Goal: Information Seeking & Learning: Compare options

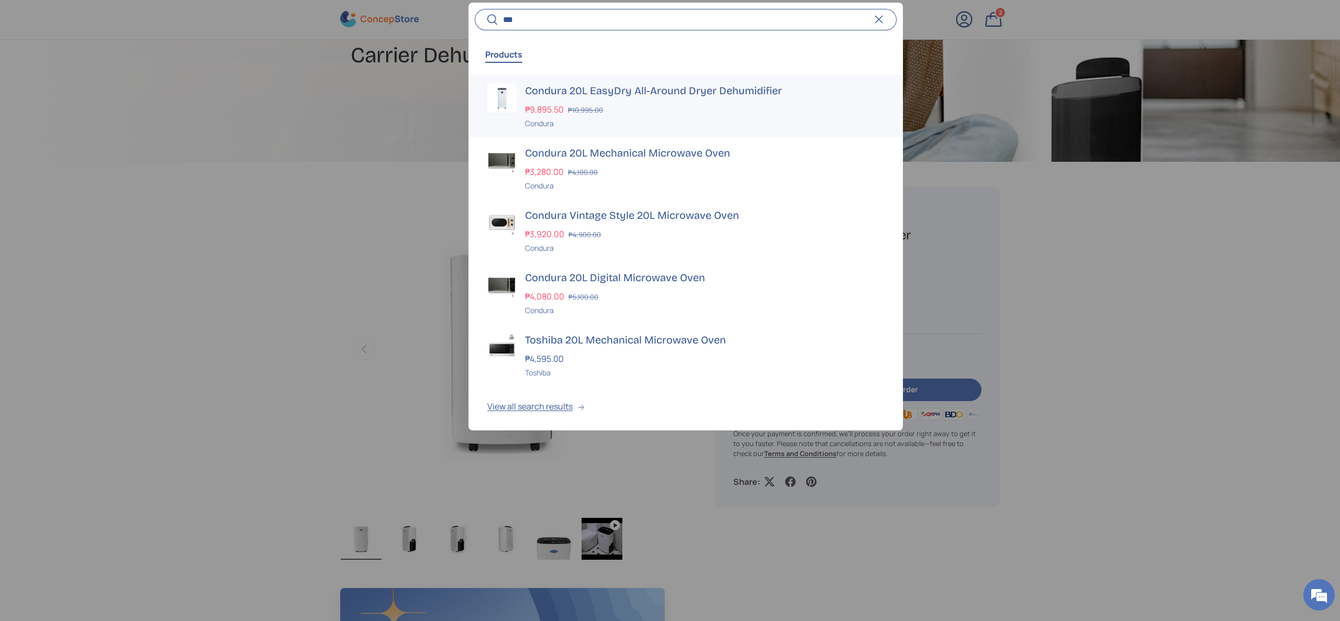
type input "***"
click at [649, 102] on div "Condura 20L EasyDry All-Around Dryer Dehumidifier ₱9,895.50 ₱10,995.00 Unit pri…" at bounding box center [704, 106] width 359 height 46
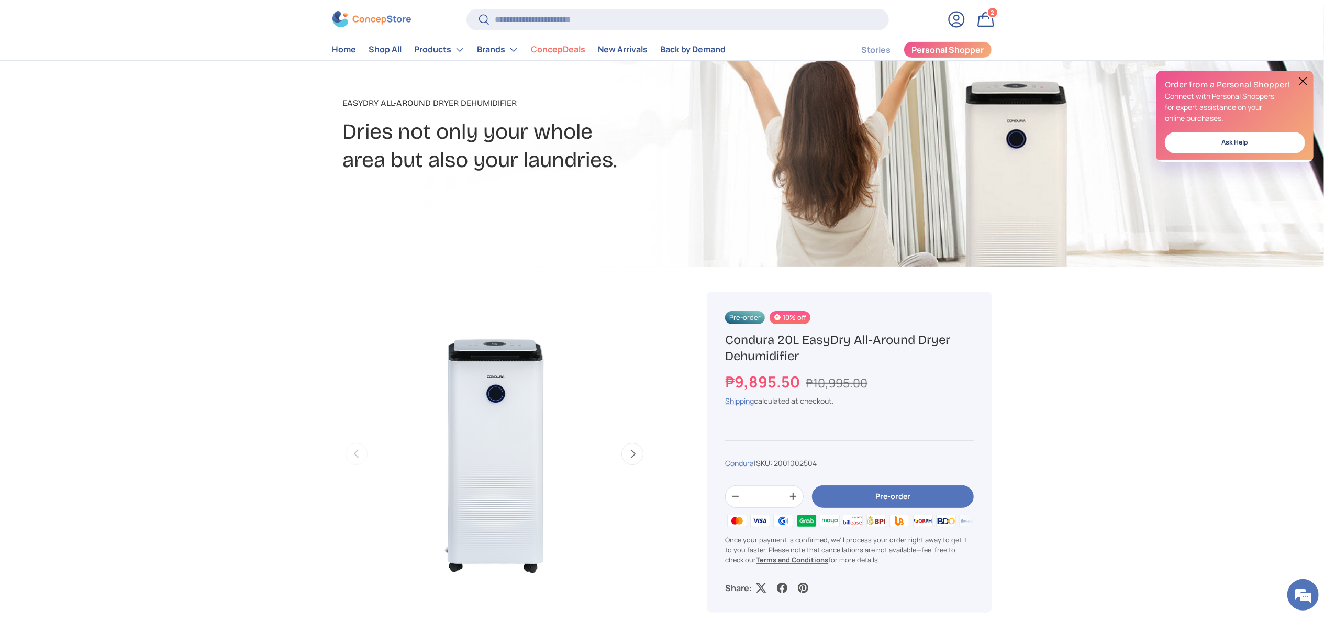
drag, startPoint x: 966, startPoint y: 339, endPoint x: 714, endPoint y: 338, distance: 251.2
click at [716, 338] on div "Pre-order 10% off Condura 20L EasyDry All-Around Dryer Dehumidifier ₱9,895.50 ₱…" at bounding box center [849, 452] width 285 height 321
drag, startPoint x: 926, startPoint y: 340, endPoint x: 716, endPoint y: 344, distance: 209.9
click at [719, 345] on div "Pre-order 10% off Condura 20L EasyDry All-Around Dryer Dehumidifier ₱9,895.50 ₱…" at bounding box center [849, 452] width 285 height 321
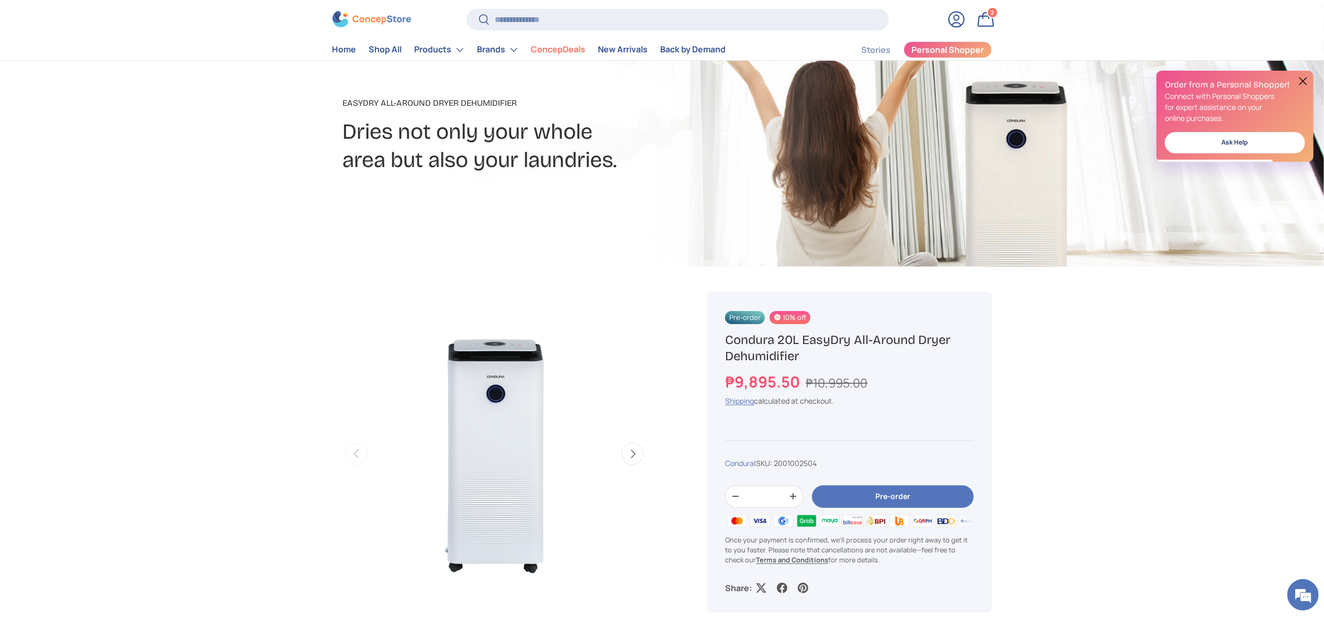
copy h1 "Condura 20L EasyDry All-Around Dryer"
drag, startPoint x: 794, startPoint y: 379, endPoint x: 721, endPoint y: 381, distance: 73.3
click at [721, 381] on div "Pre-order 10% off Condura 20L EasyDry All-Around Dryer Dehumidifier ₱9,895.50 ₱…" at bounding box center [849, 452] width 285 height 321
copy strong "₱9,895.50"
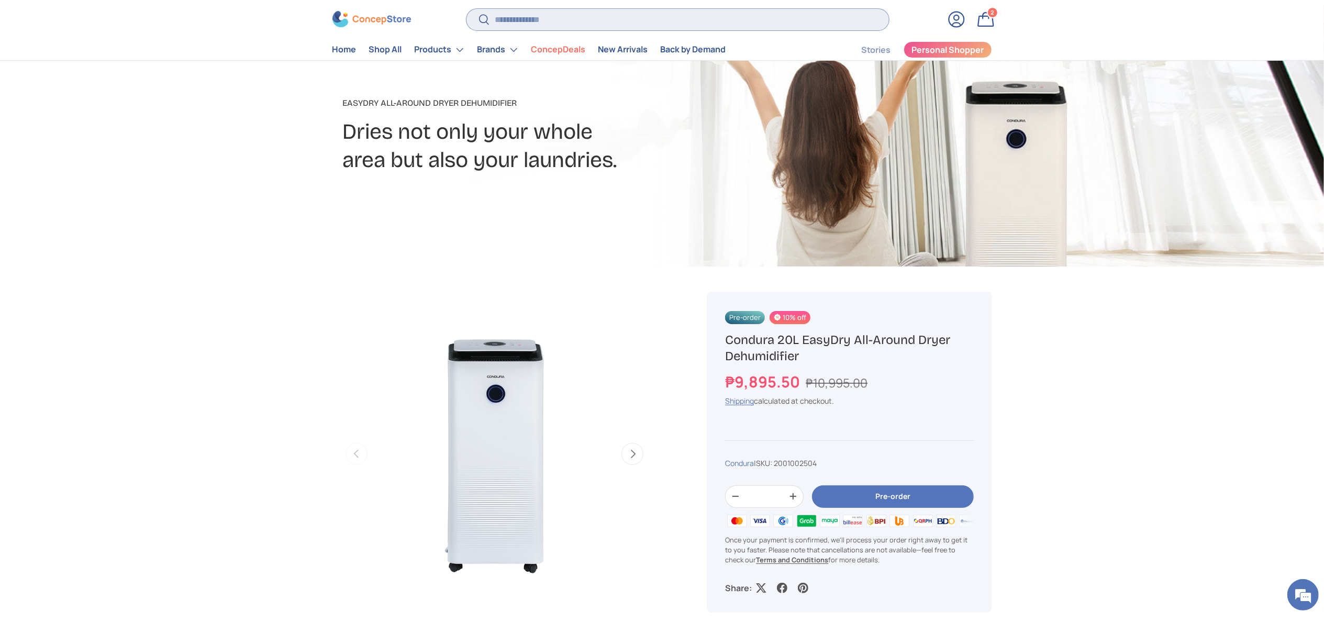
click at [624, 24] on input "Search" at bounding box center [677, 19] width 422 height 21
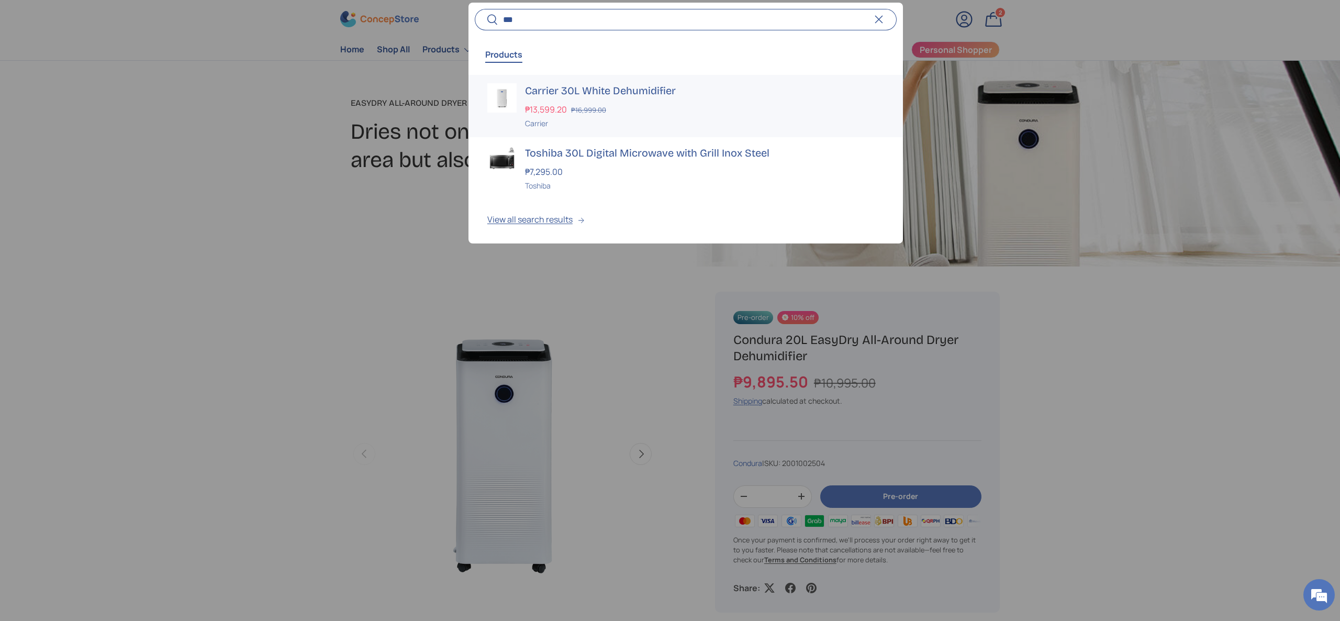
type input "***"
click at [685, 119] on div "Carrier" at bounding box center [704, 123] width 359 height 11
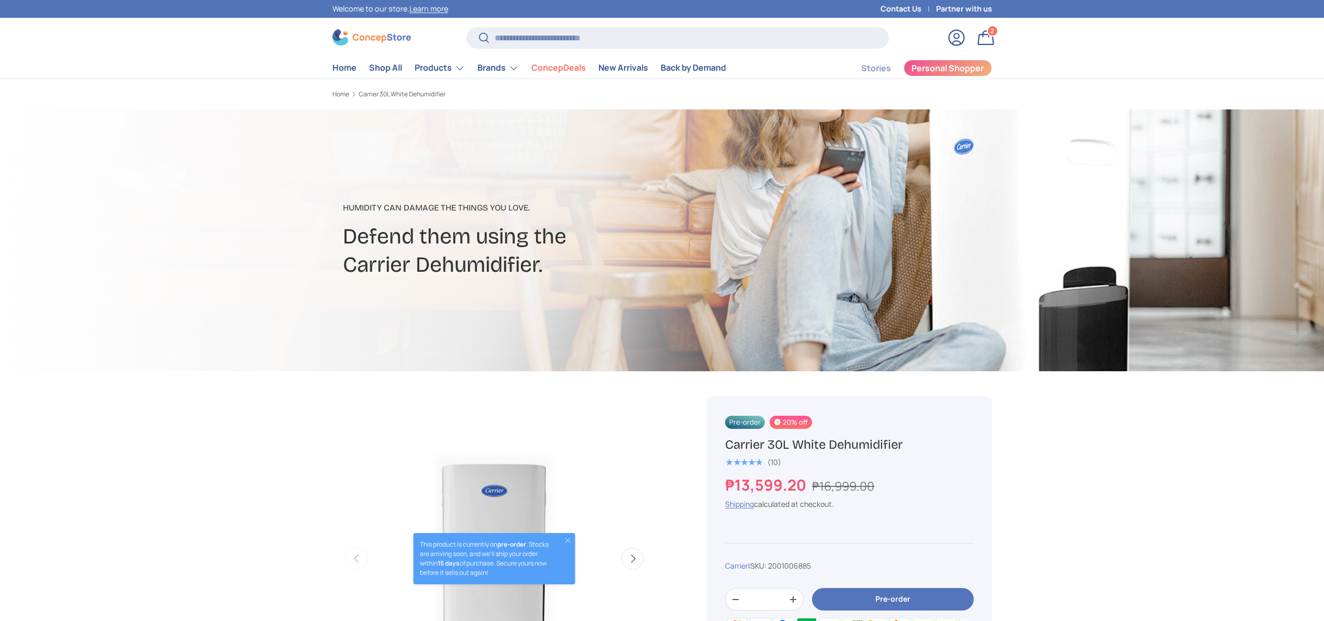
click at [717, 437] on div "Pre-order 20% off Carrier 30L White Dehumidifier ★★★★★ (10) ₱13,599.20 ₱16,999.…" at bounding box center [849, 555] width 285 height 319
drag, startPoint x: 807, startPoint y: 484, endPoint x: 696, endPoint y: 474, distance: 111.4
copy strong "₱13,599.20"
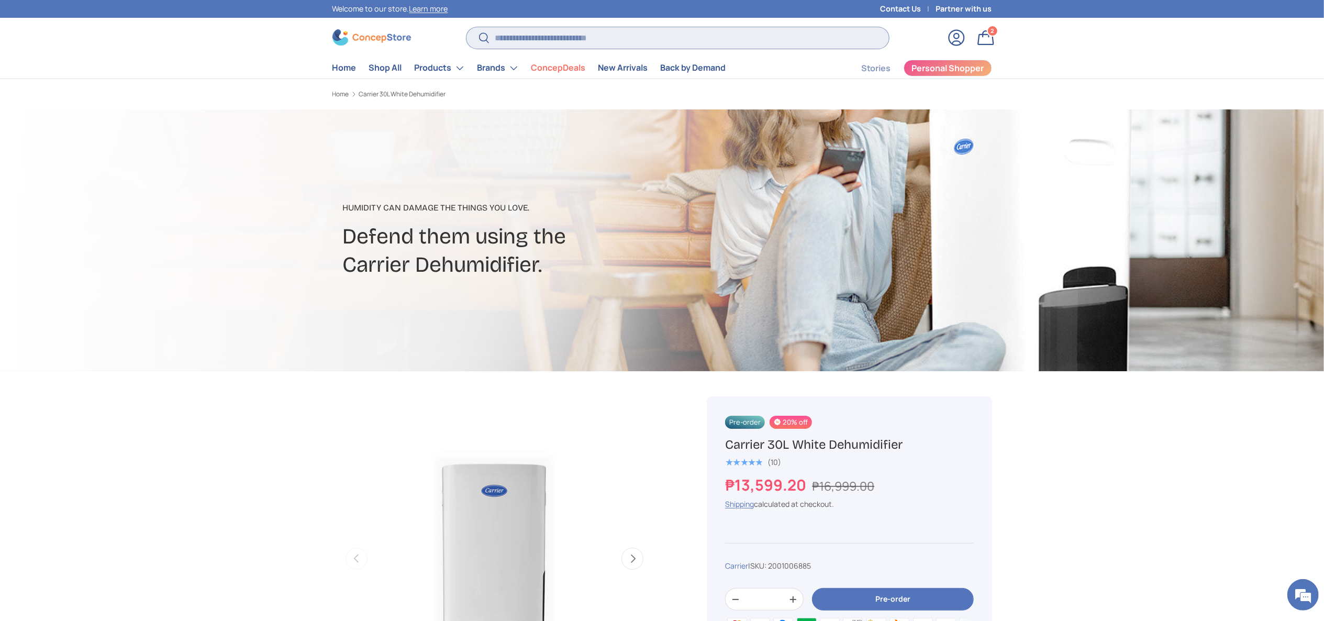
click at [520, 36] on input "Search" at bounding box center [677, 37] width 422 height 21
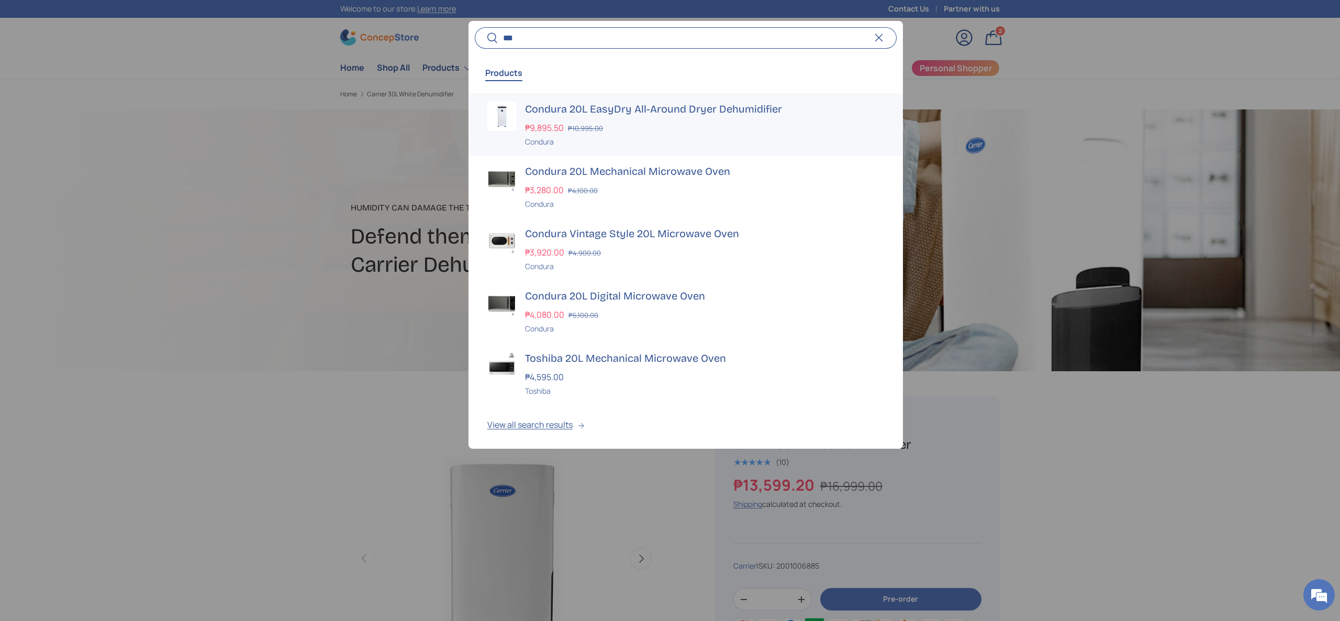
type input "***"
click at [602, 131] on div "₱9,895.50 ₱10,995.00" at bounding box center [704, 127] width 359 height 13
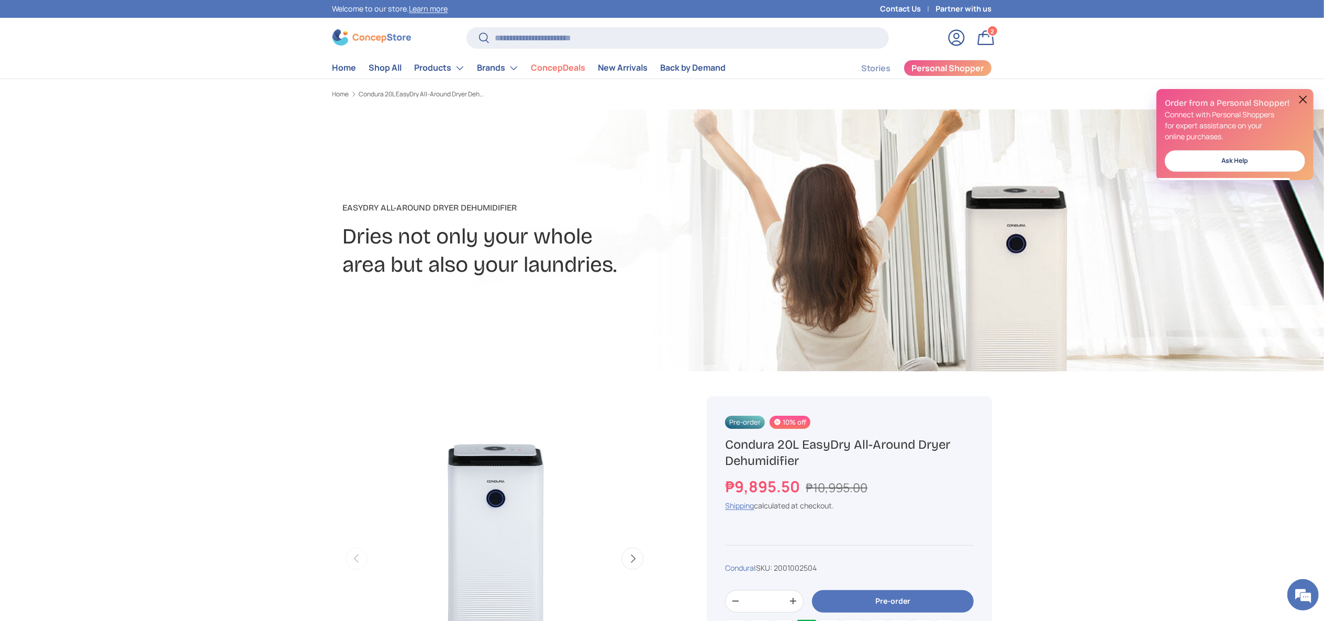
drag, startPoint x: 874, startPoint y: 434, endPoint x: 691, endPoint y: 432, distance: 182.7
copy h1 "Condura 20L EasyDry All-Around Dryer"
drag, startPoint x: 886, startPoint y: 490, endPoint x: 804, endPoint y: 485, distance: 81.8
click at [804, 485] on div "₱9,895.50 ₱10,995.00" at bounding box center [849, 486] width 248 height 23
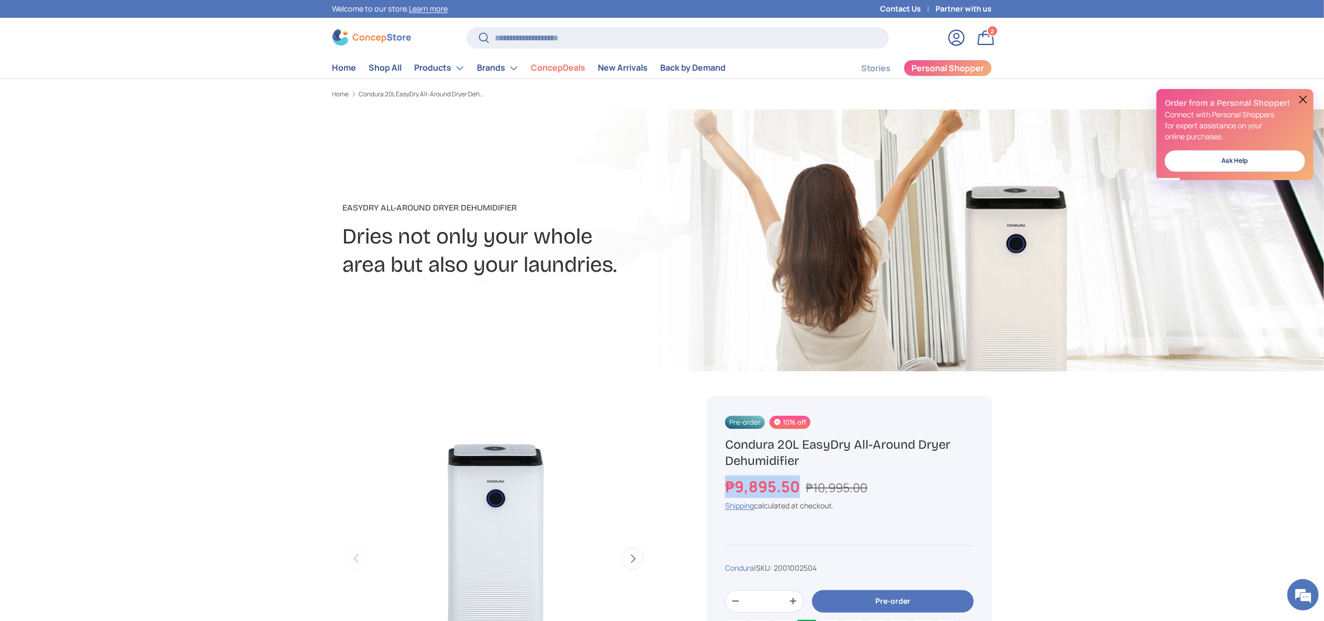
drag, startPoint x: 798, startPoint y: 487, endPoint x: 699, endPoint y: 487, distance: 98.4
copy strong "₱9,895.50"
